Goal: Task Accomplishment & Management: Use online tool/utility

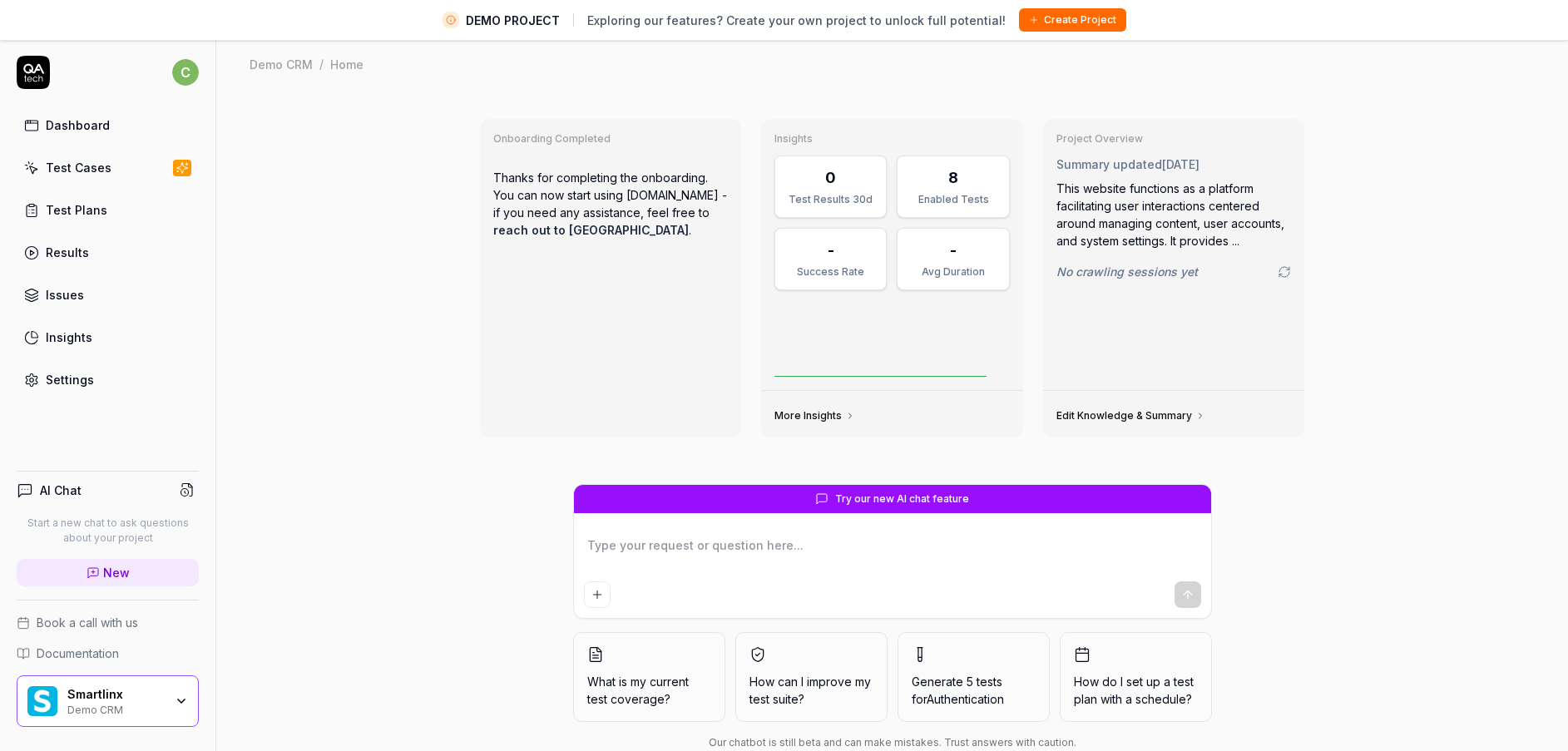
click at [137, 712] on div "Demo CRM" at bounding box center [115, 708] width 97 height 13
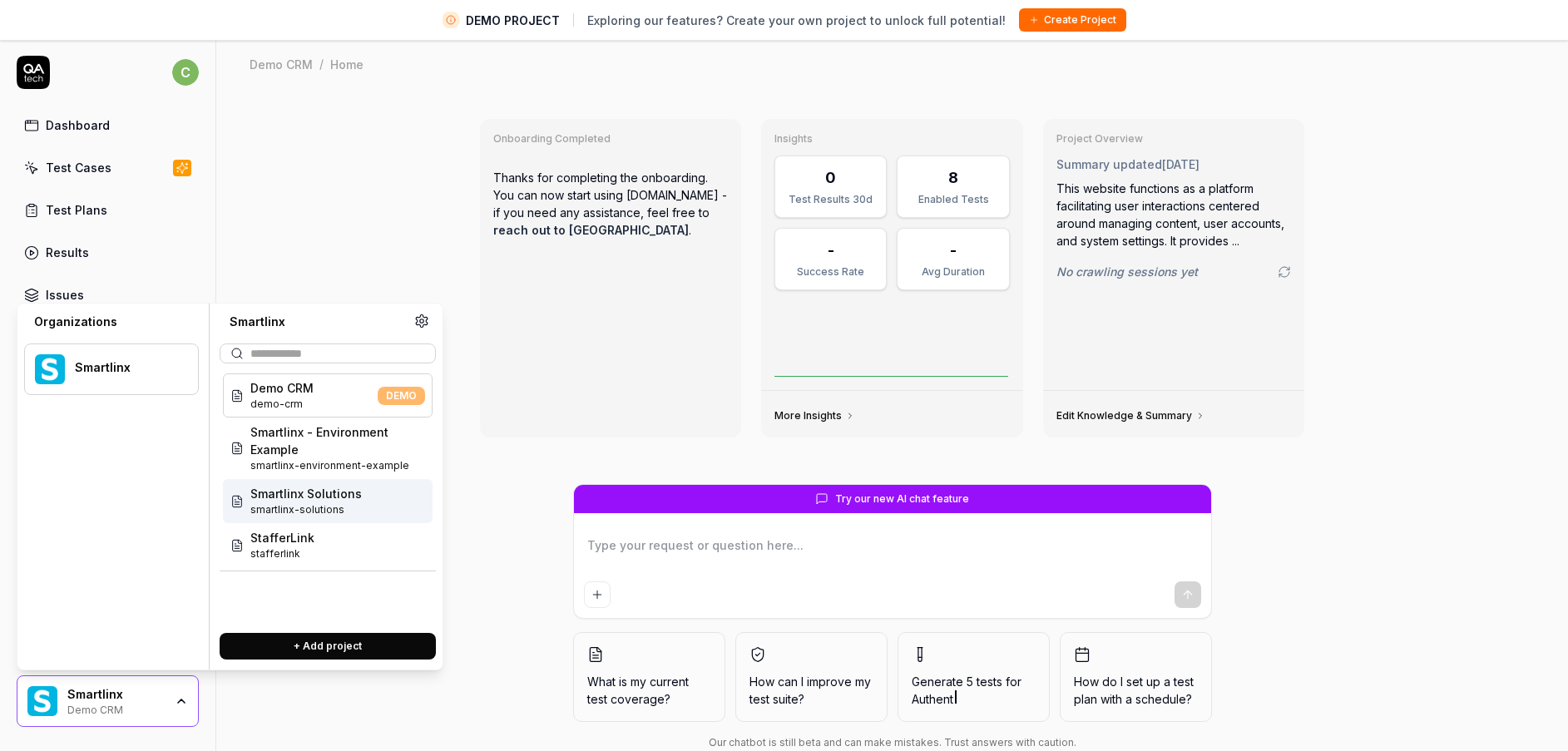
click at [301, 507] on span "smartlinx-solutions" at bounding box center [306, 510] width 112 height 15
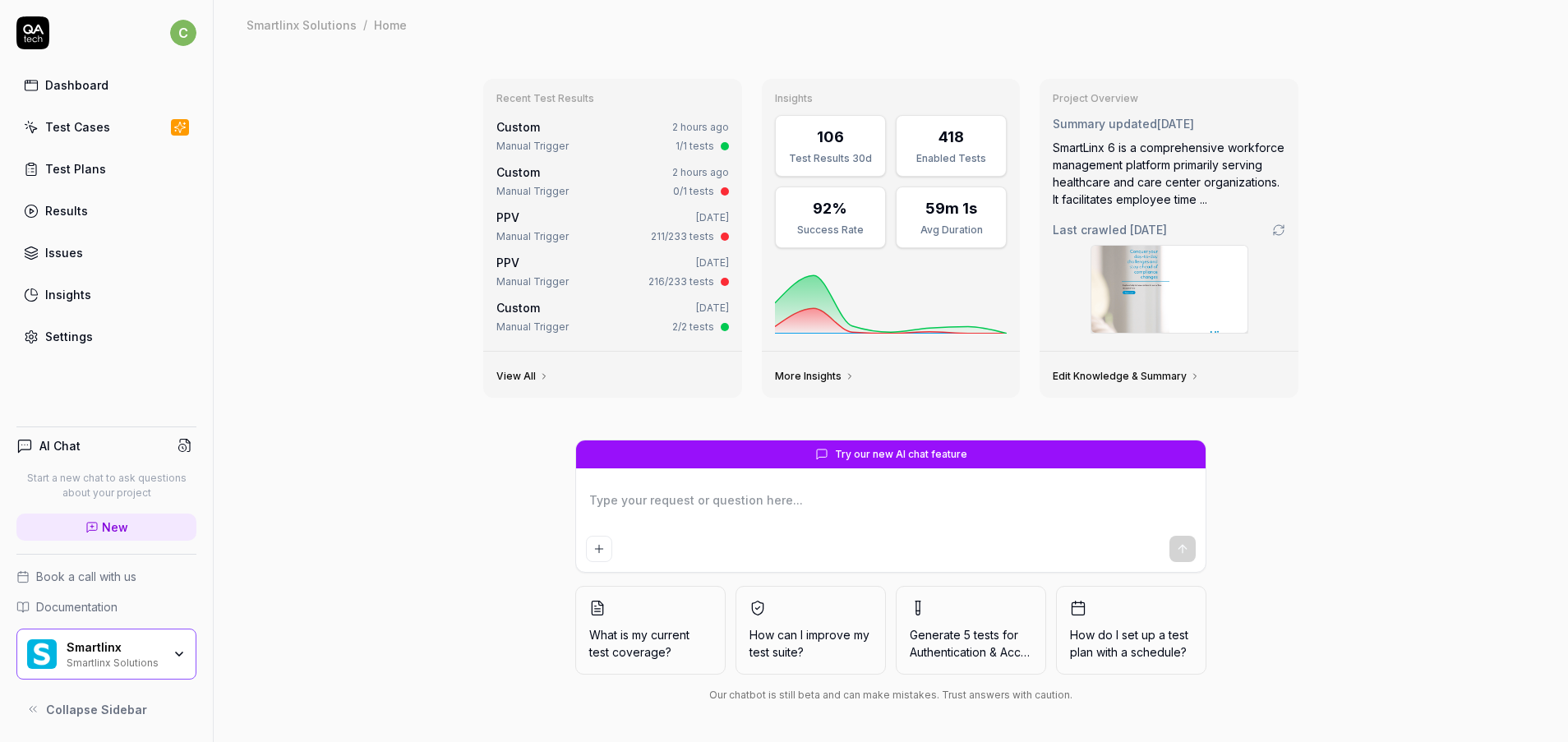
click at [132, 141] on link "Test Cases" at bounding box center [107, 127] width 180 height 32
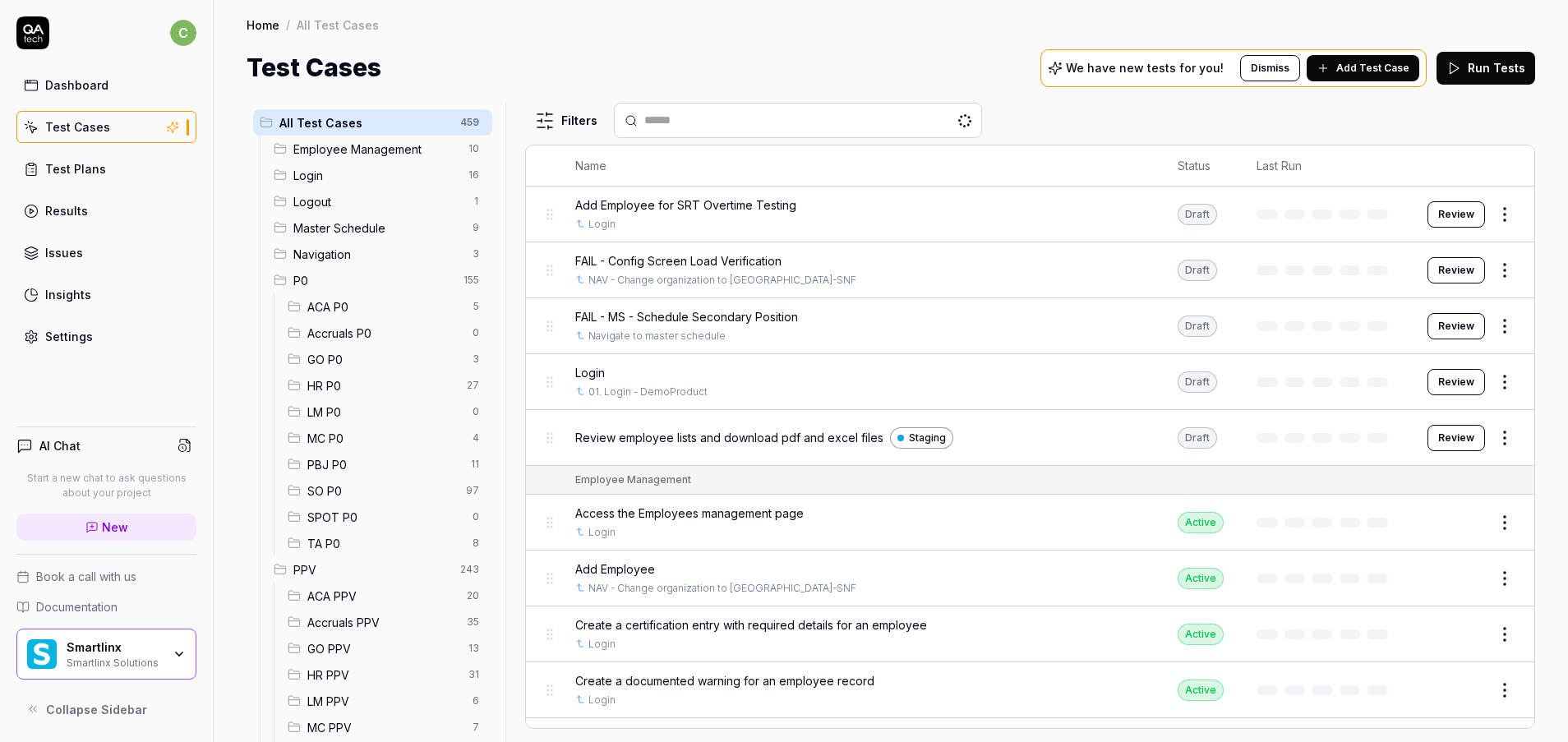
click at [330, 655] on span "GO PPV" at bounding box center [383, 648] width 151 height 17
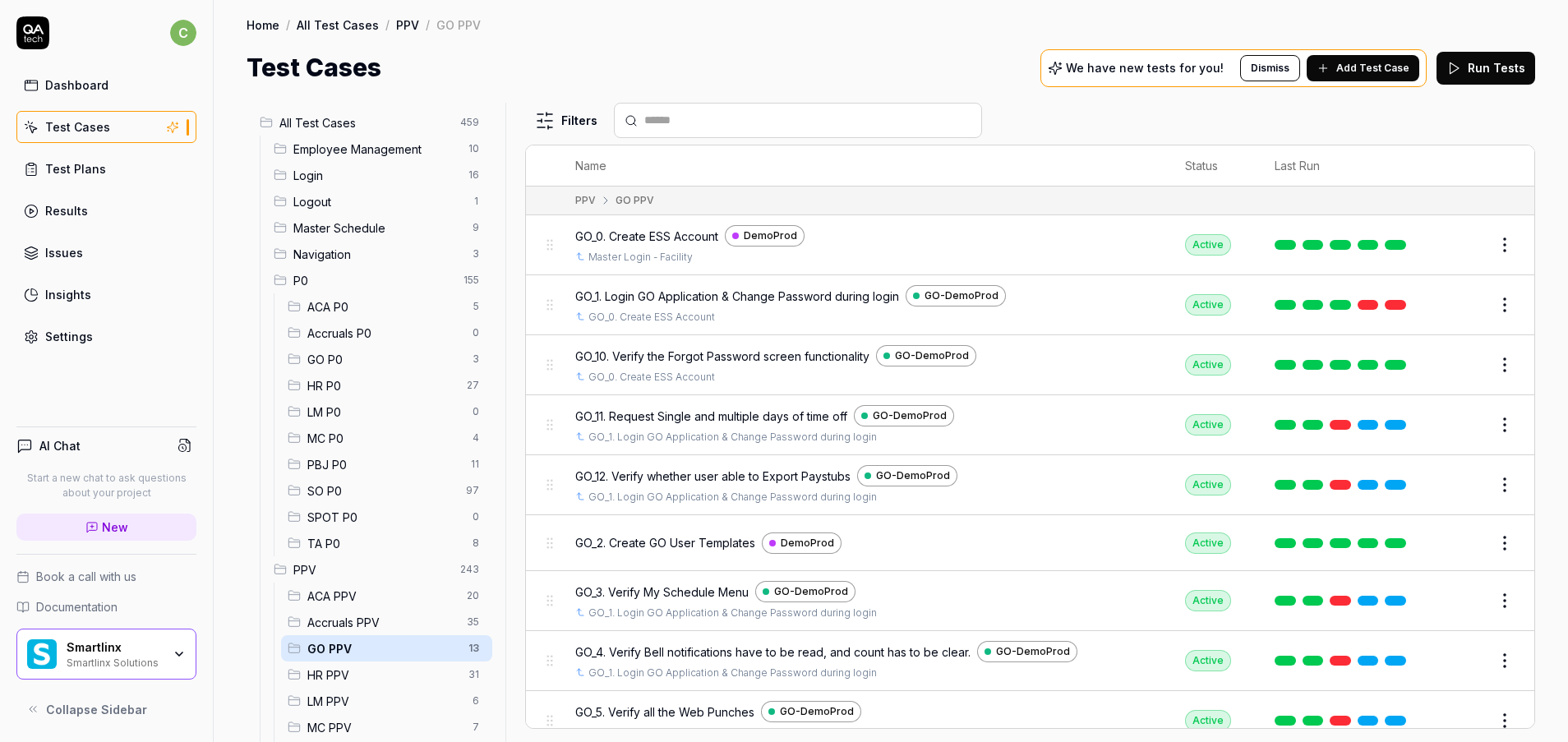
click at [1446, 366] on button "Edit" at bounding box center [1465, 365] width 40 height 27
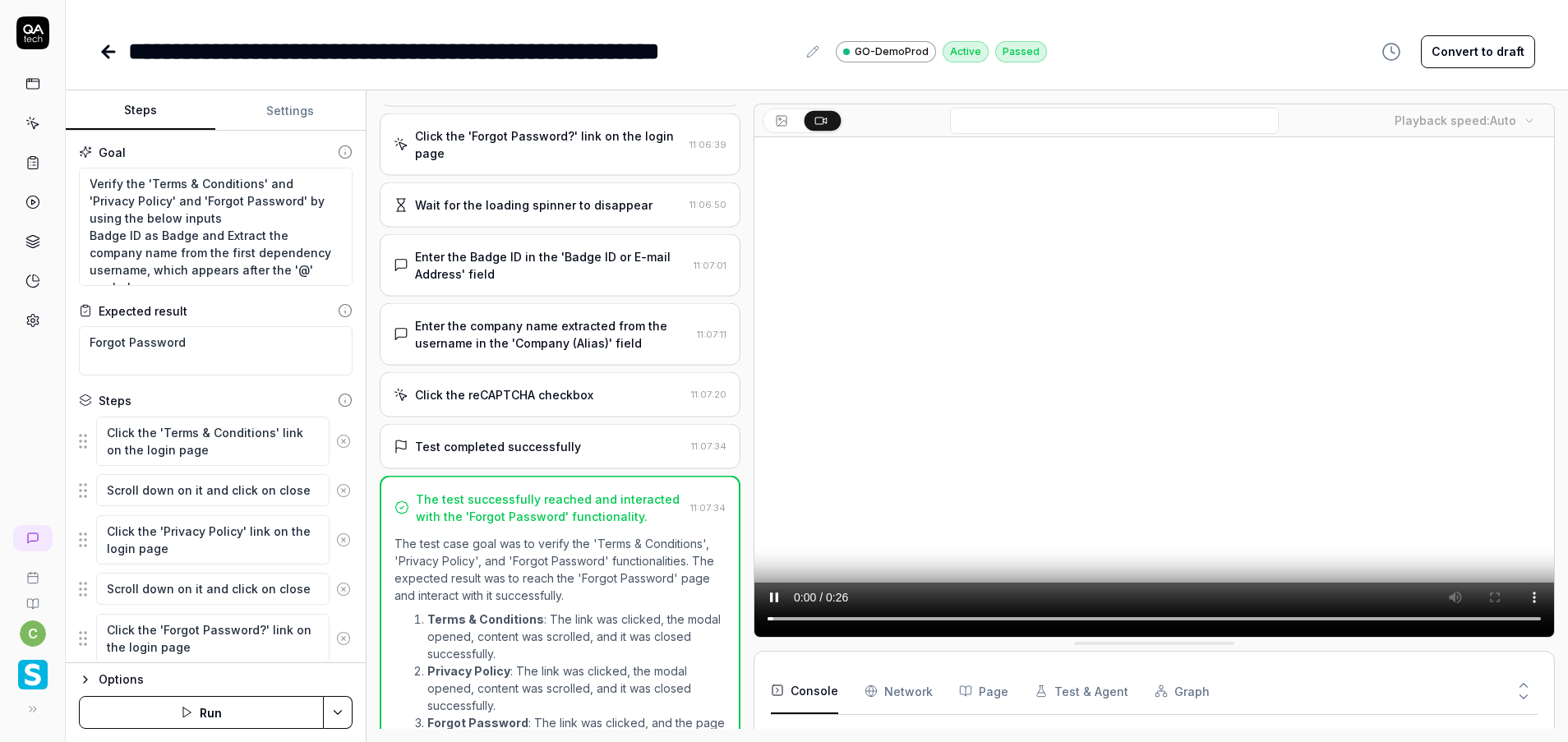
scroll to position [560, 0]
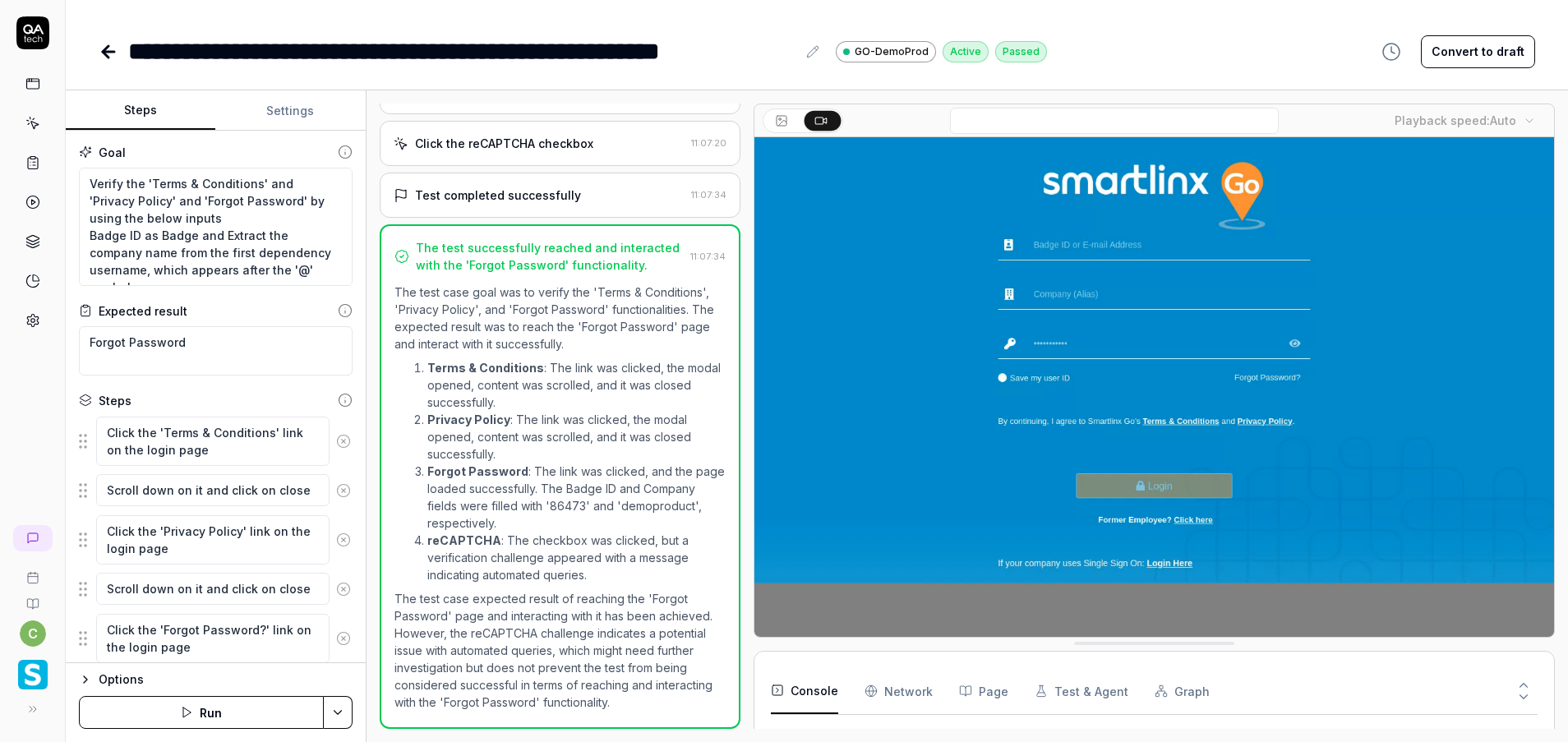
type textarea "*"
